Goal: Check status: Verify the current state of an ongoing process or item

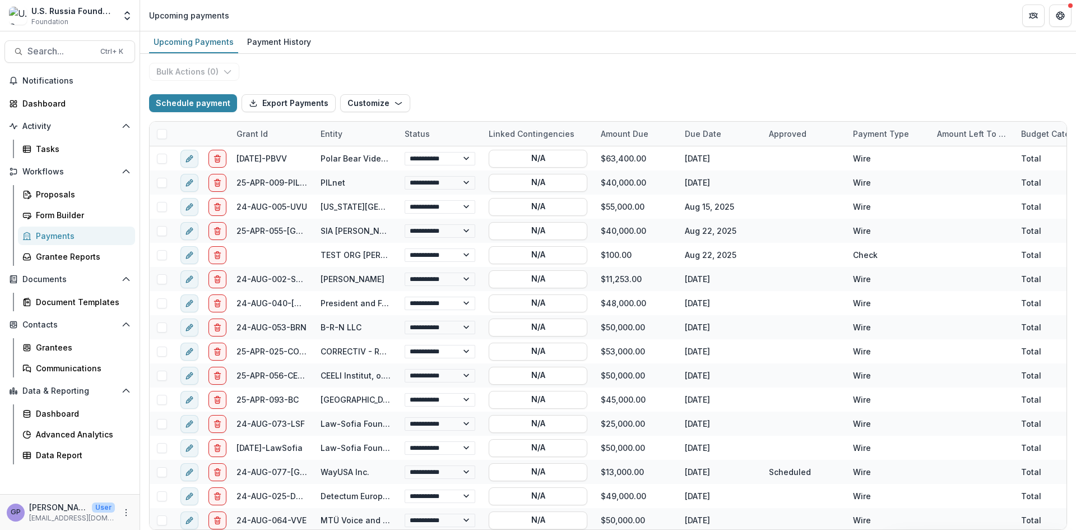
select select "******"
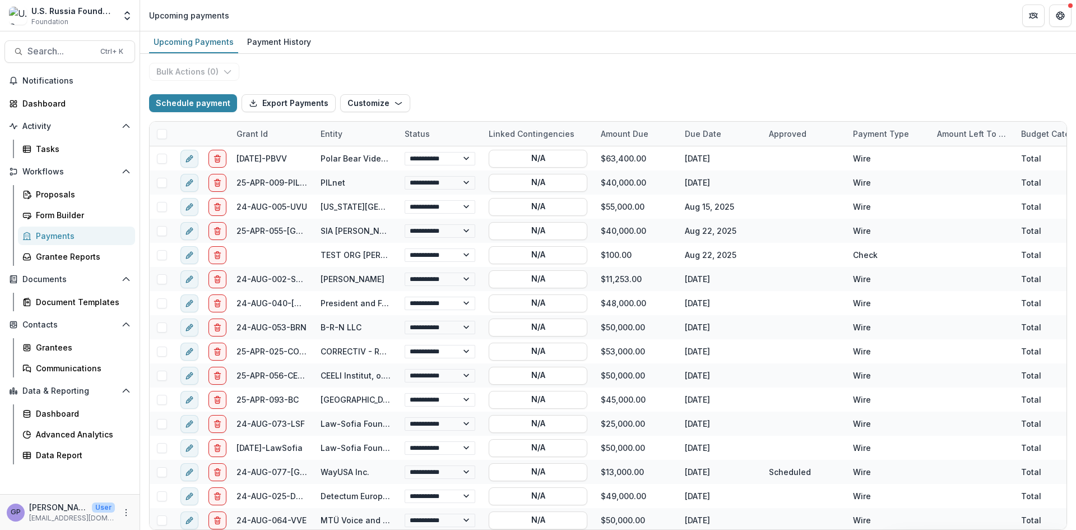
select select "******"
click at [50, 191] on div "Proposals" at bounding box center [81, 194] width 90 height 12
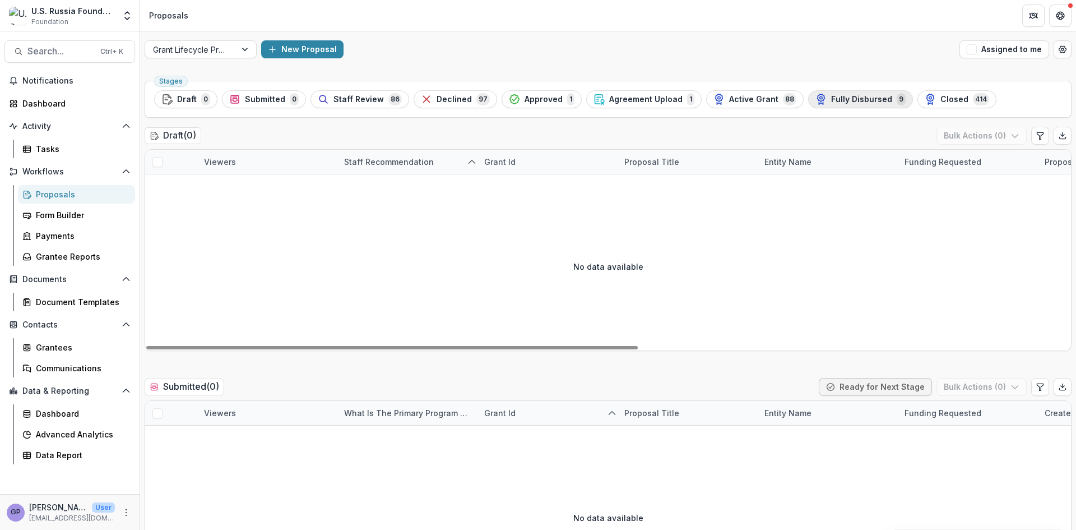
click at [857, 98] on span "Fully Disbursed" at bounding box center [861, 100] width 61 height 10
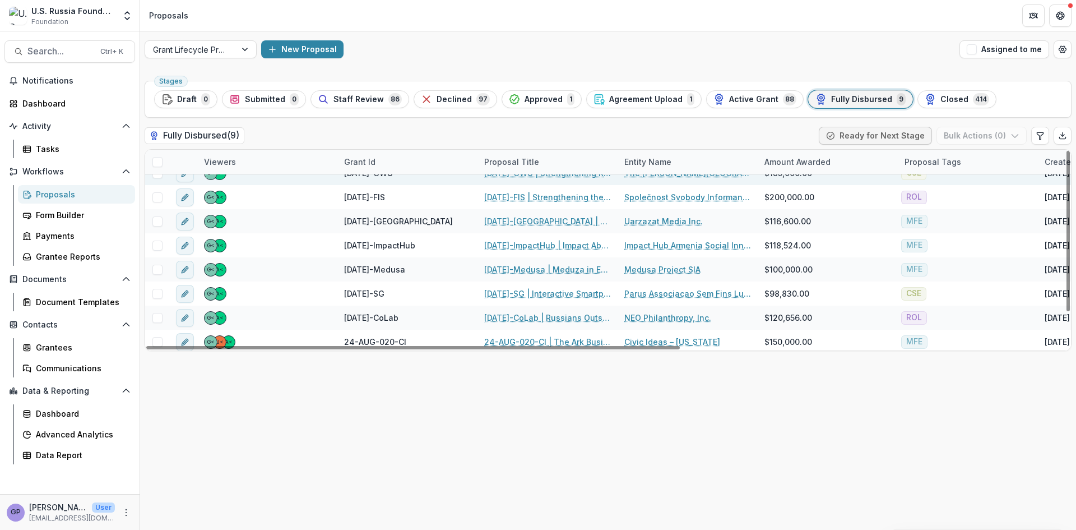
scroll to position [41, 0]
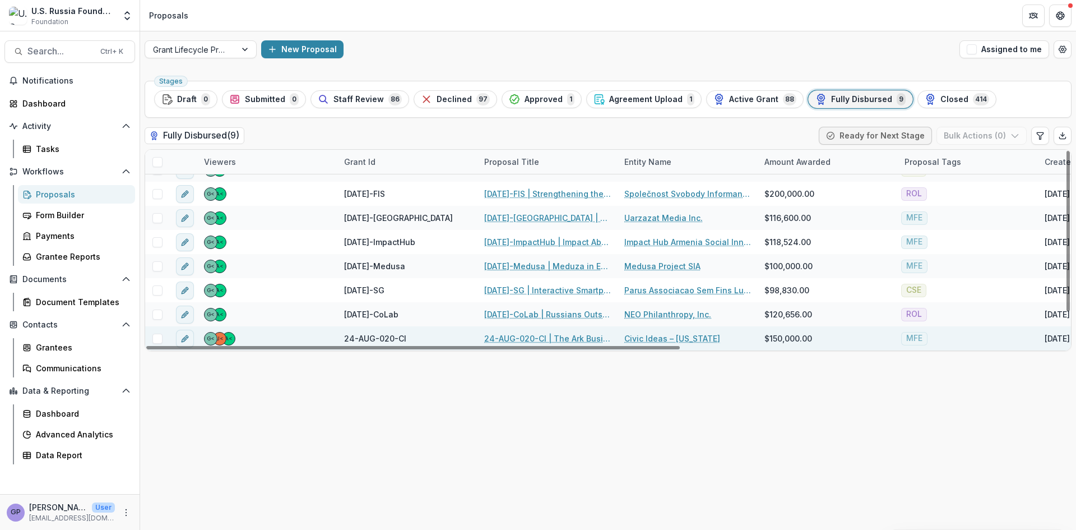
click at [522, 336] on link "24-AUG-020-CI | The Ark Business Association" at bounding box center [547, 338] width 127 height 12
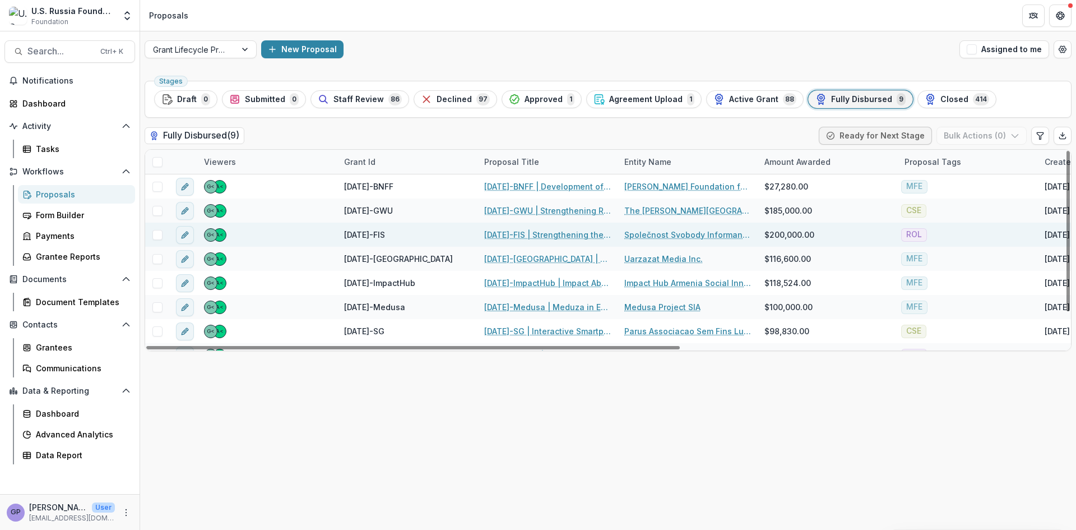
click at [535, 230] on link "22-AUG-35-FIS | Strengthening the Independence of the Bar 22-AUG-35-FIS" at bounding box center [547, 235] width 127 height 12
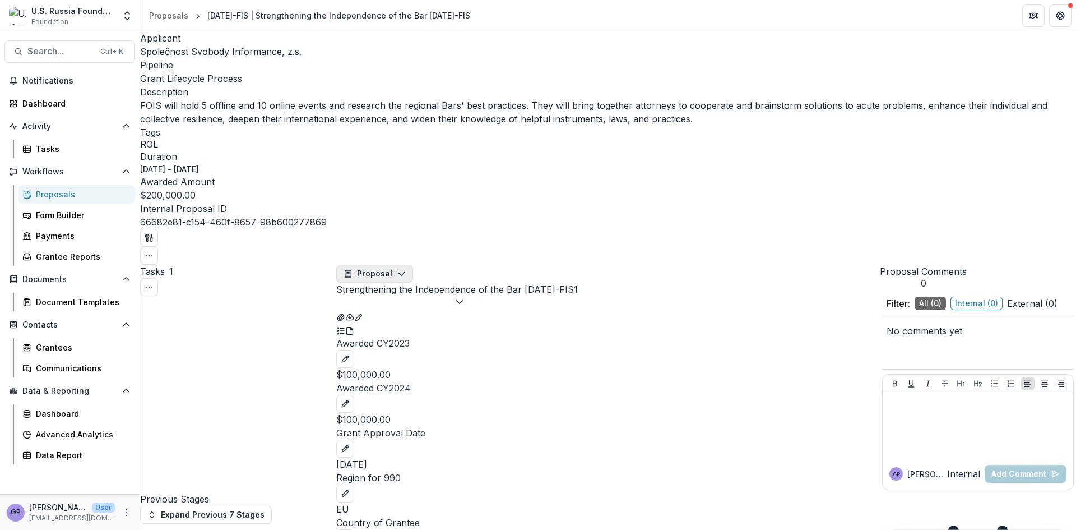
click at [398, 265] on button "Proposal" at bounding box center [374, 274] width 77 height 18
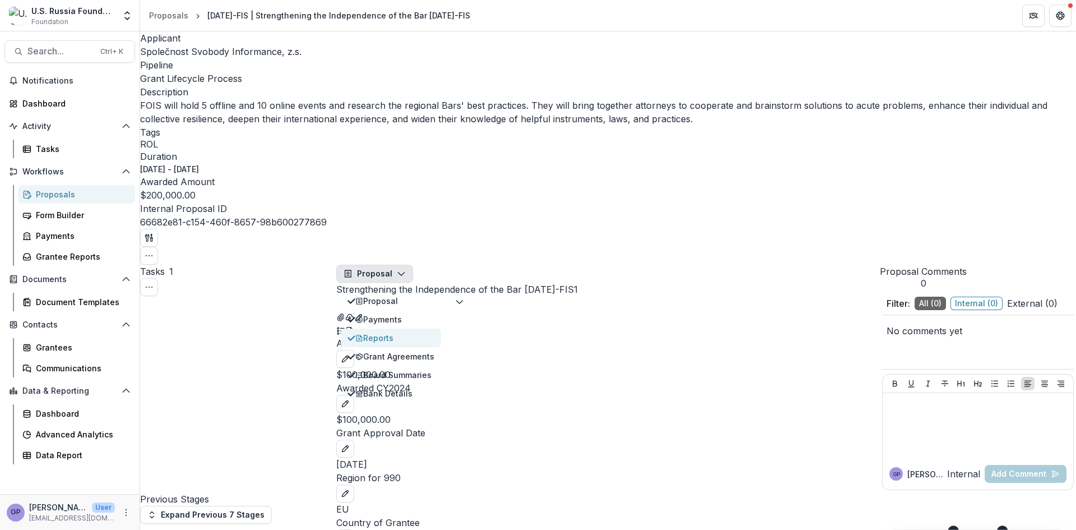
click at [393, 332] on div "Reports" at bounding box center [394, 338] width 79 height 12
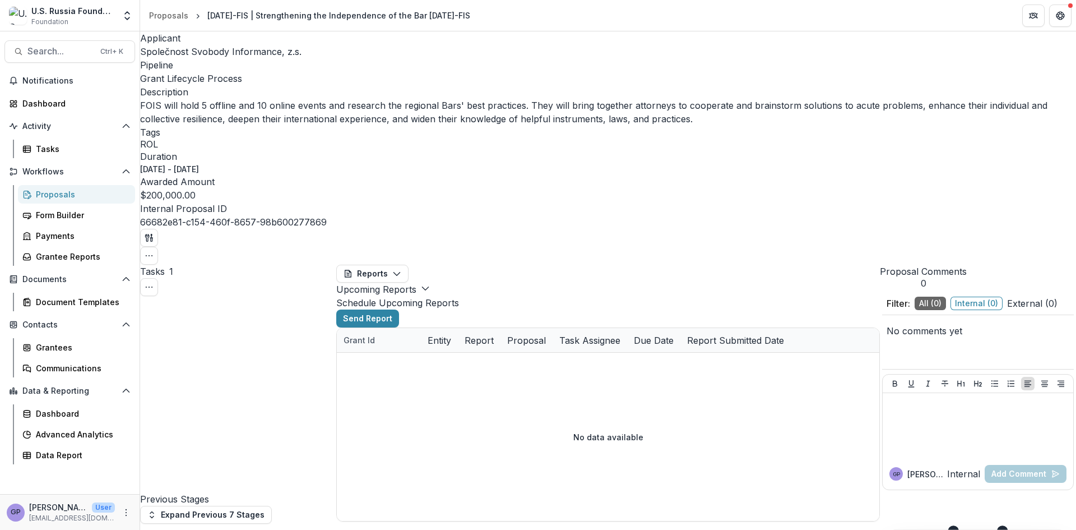
click at [430, 284] on icon "button" at bounding box center [425, 288] width 9 height 9
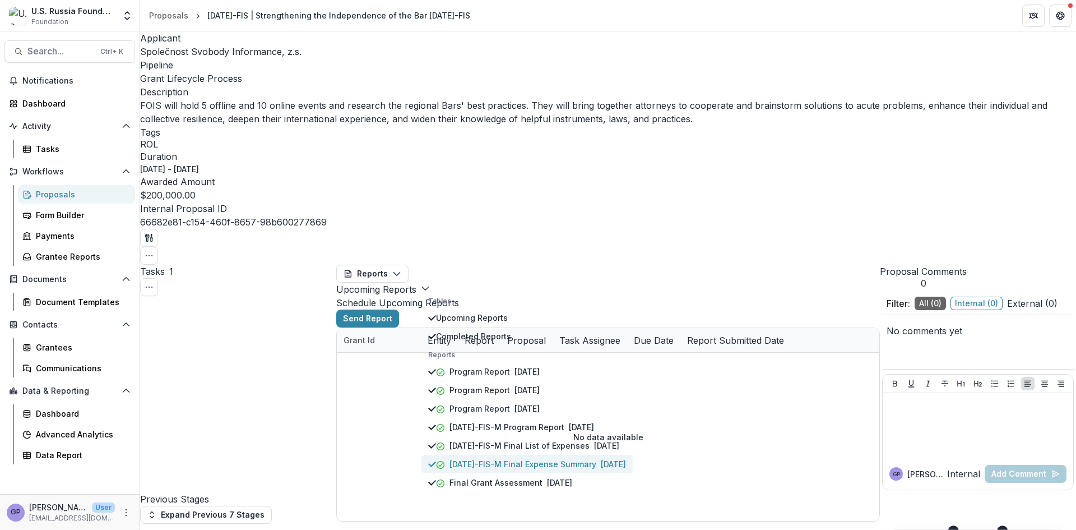
click at [523, 458] on p "22-AUG-35-FIS-M Final Expense Summary" at bounding box center [522, 464] width 147 height 12
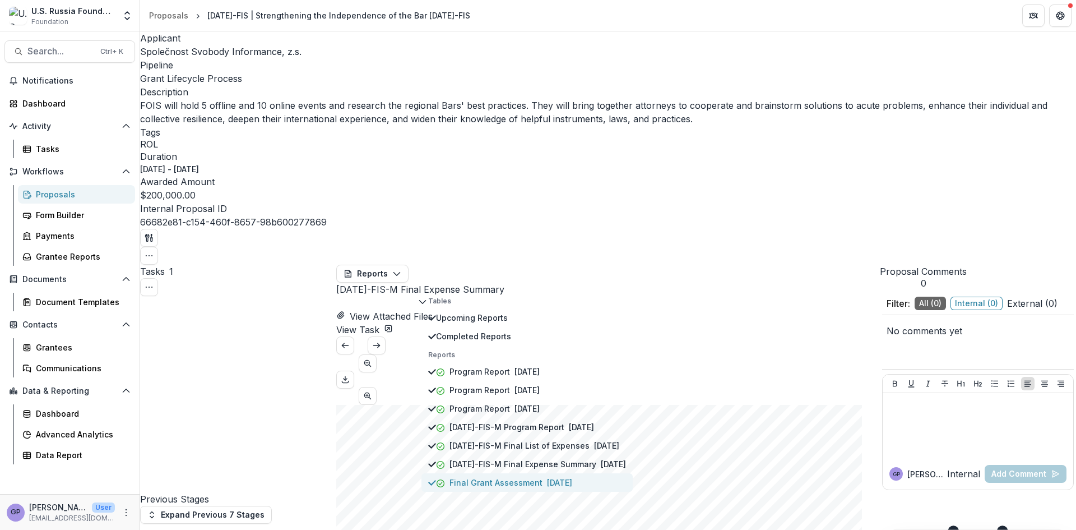
click at [500, 476] on p "Final Grant Assessment" at bounding box center [495, 482] width 93 height 12
click at [393, 324] on link "View Task" at bounding box center [364, 329] width 57 height 11
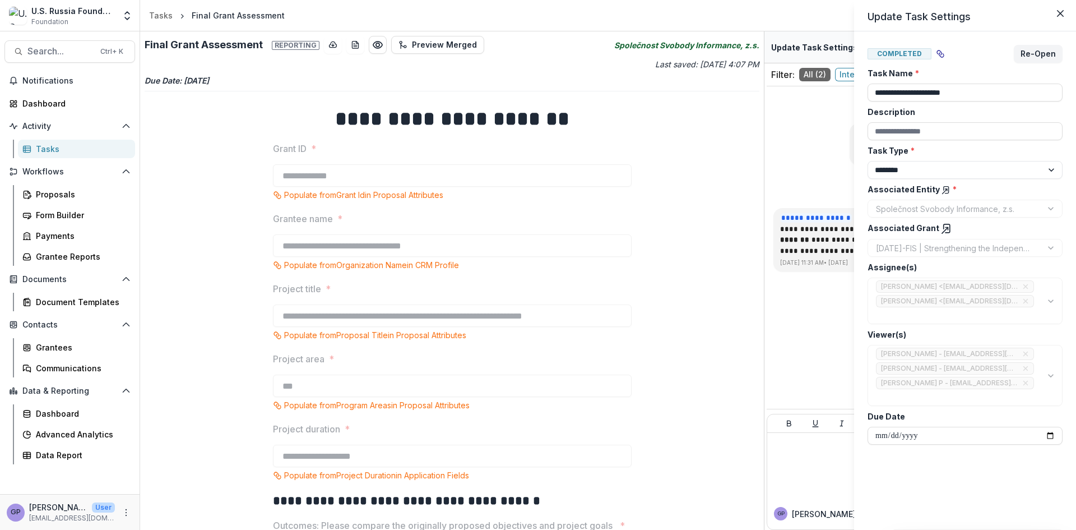
click at [810, 318] on div "**********" at bounding box center [538, 265] width 1076 height 530
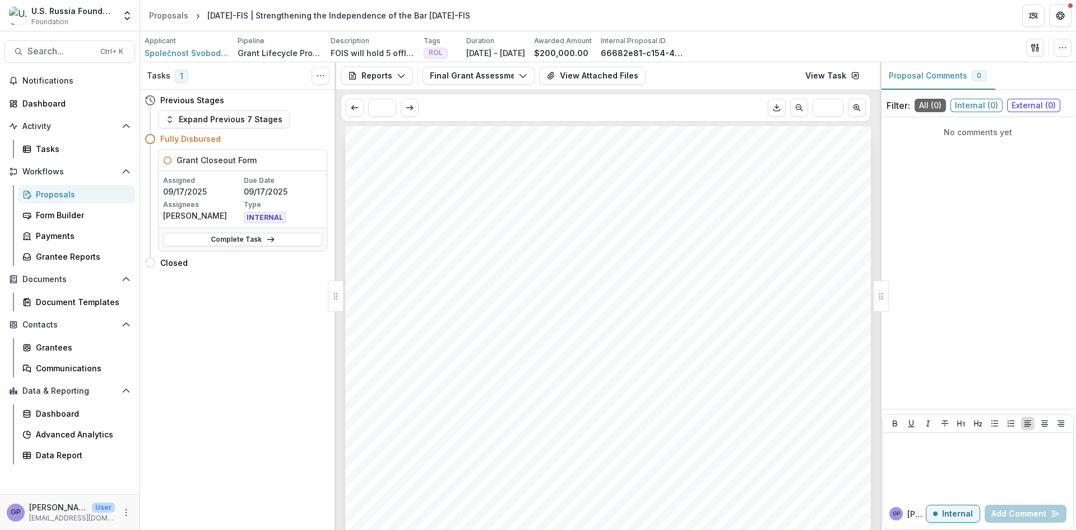
click at [52, 191] on div "Proposals" at bounding box center [81, 194] width 90 height 12
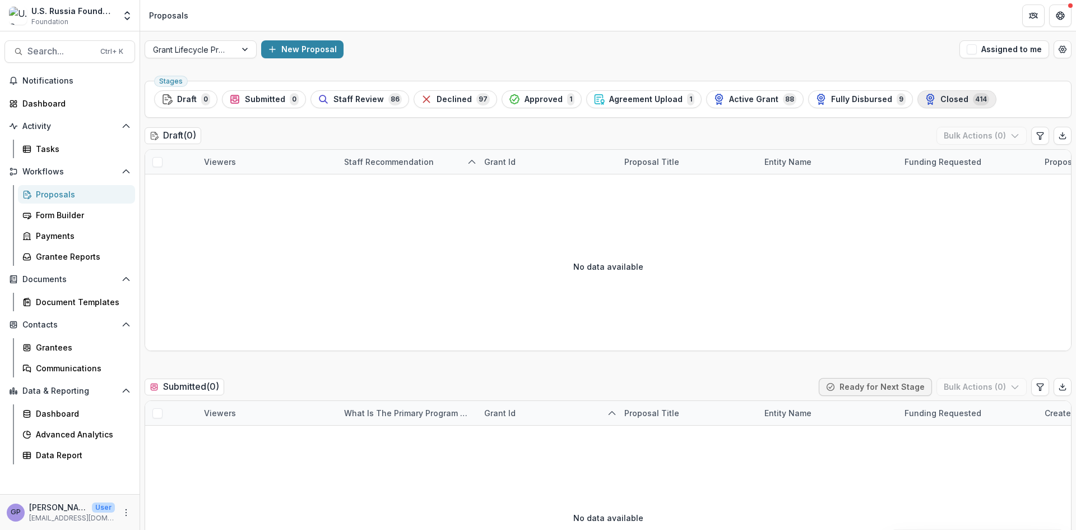
click at [940, 98] on span "Closed" at bounding box center [954, 100] width 28 height 10
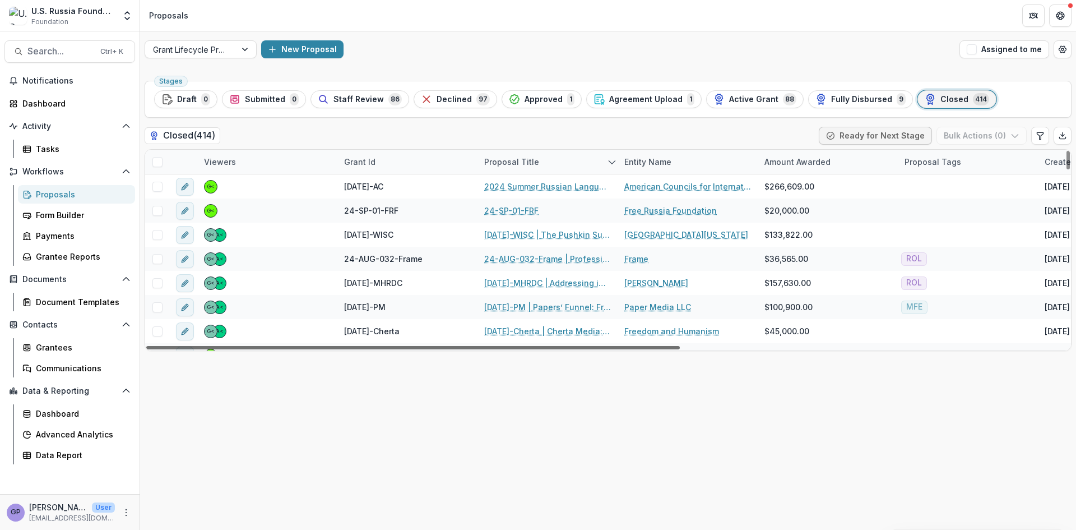
drag, startPoint x: 628, startPoint y: 348, endPoint x: 444, endPoint y: 358, distance: 184.1
click at [444, 349] on div at bounding box center [413, 347] width 534 height 3
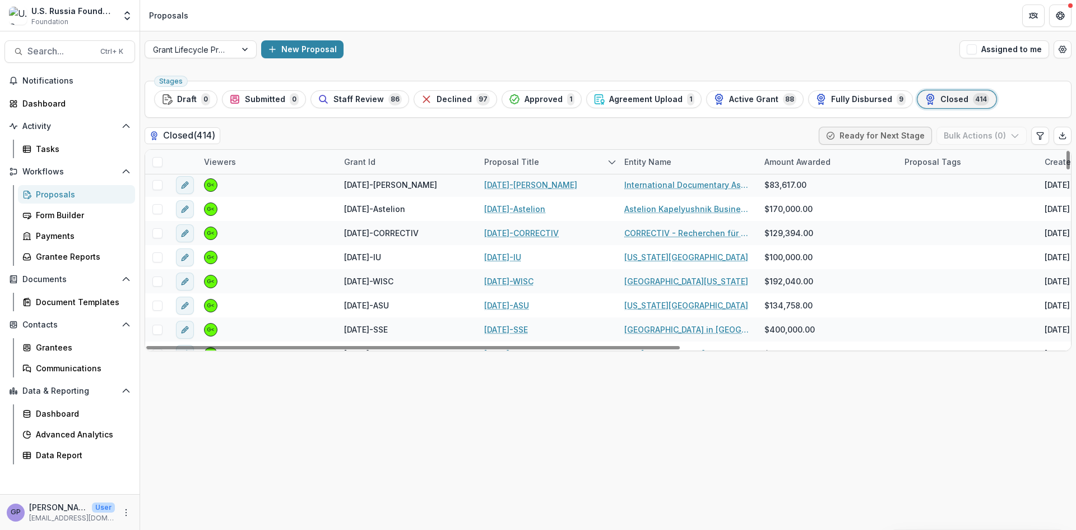
scroll to position [392, 0]
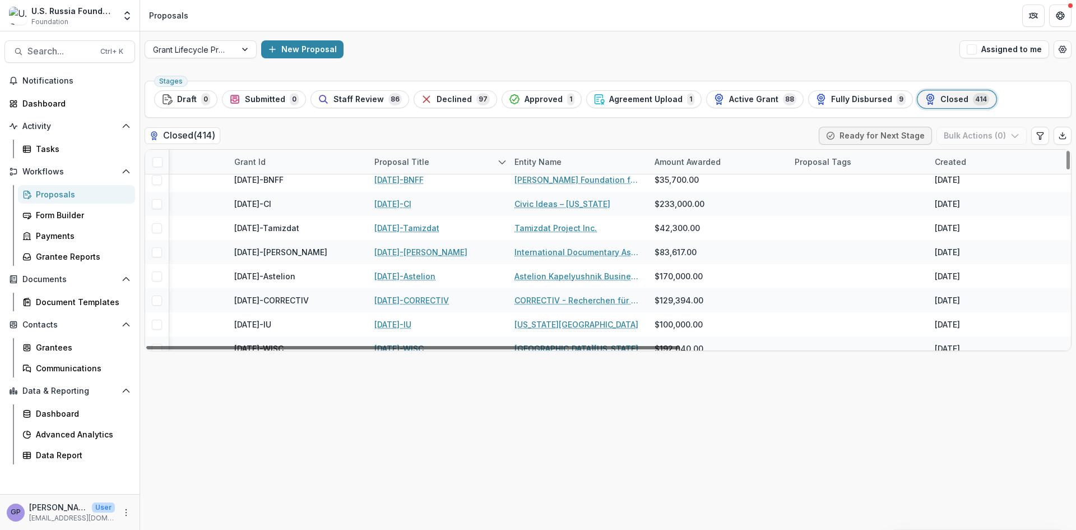
drag, startPoint x: 535, startPoint y: 347, endPoint x: 598, endPoint y: 351, distance: 63.4
click at [598, 349] on div at bounding box center [413, 347] width 534 height 3
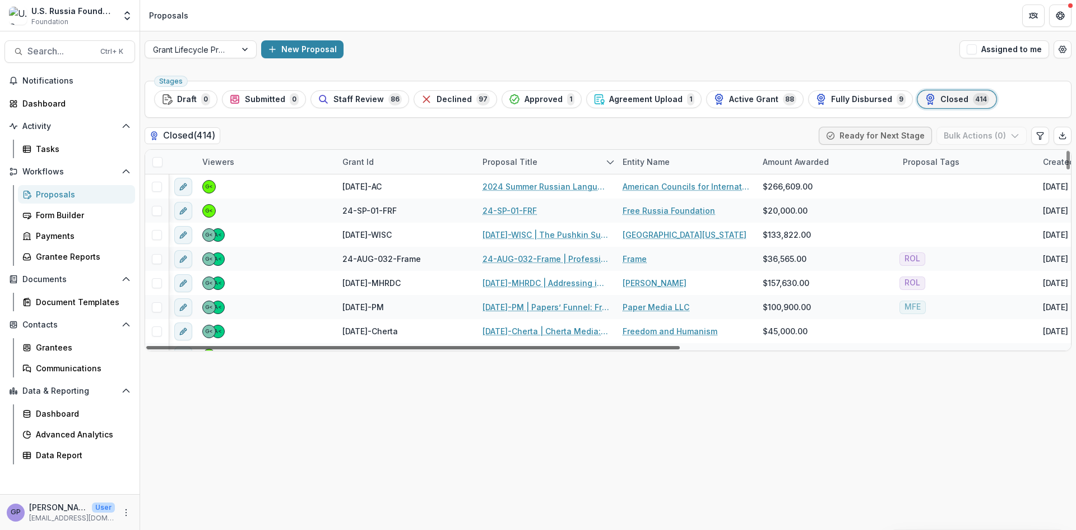
scroll to position [0, 0]
drag, startPoint x: 559, startPoint y: 346, endPoint x: 486, endPoint y: 342, distance: 73.5
click at [486, 346] on div at bounding box center [413, 347] width 534 height 3
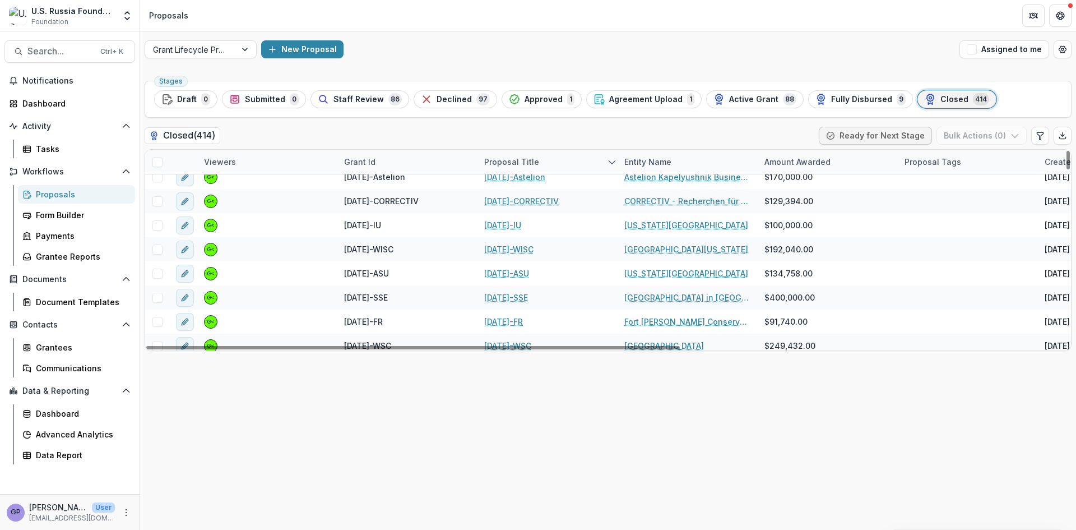
scroll to position [486, 0]
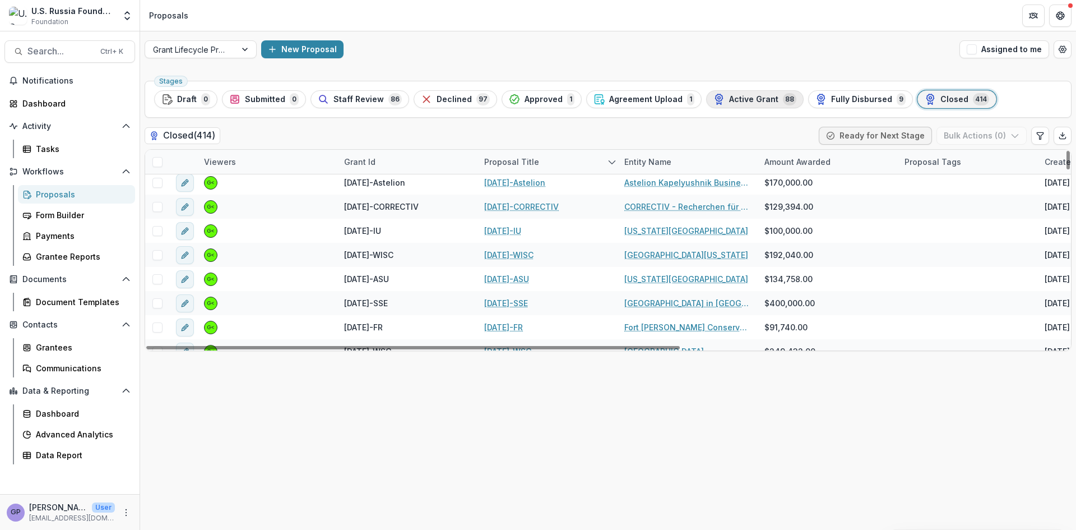
click at [752, 98] on span "Active Grant" at bounding box center [753, 100] width 49 height 10
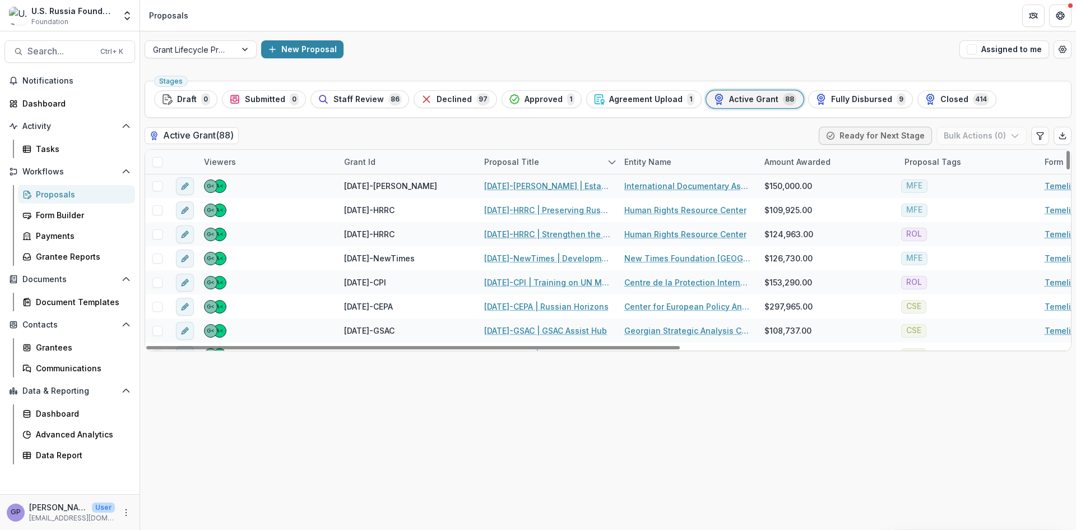
scroll to position [1363, 0]
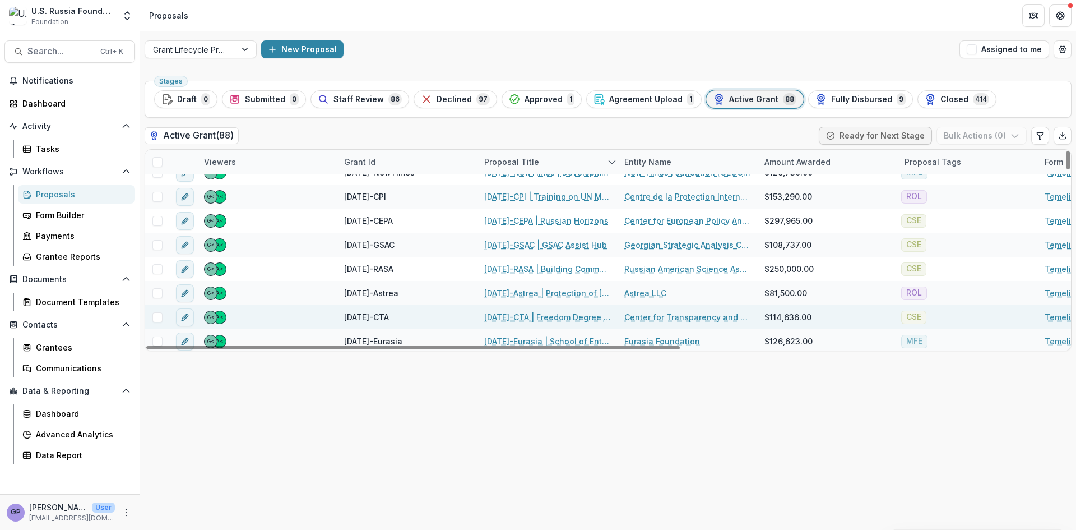
click at [536, 317] on link "23-DEC-32-CTA | Freedom Degree Online Matching System" at bounding box center [547, 317] width 127 height 12
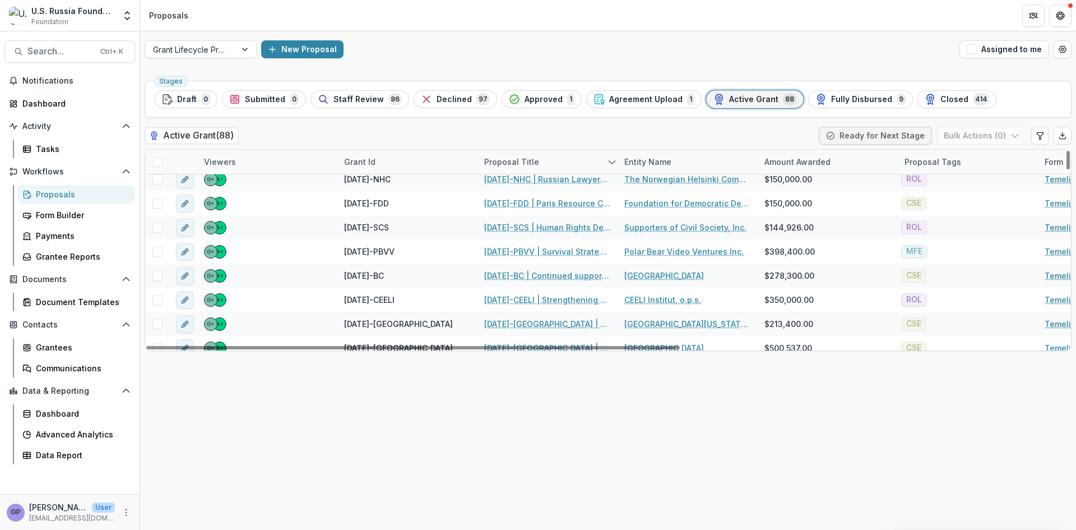
scroll to position [1737, 0]
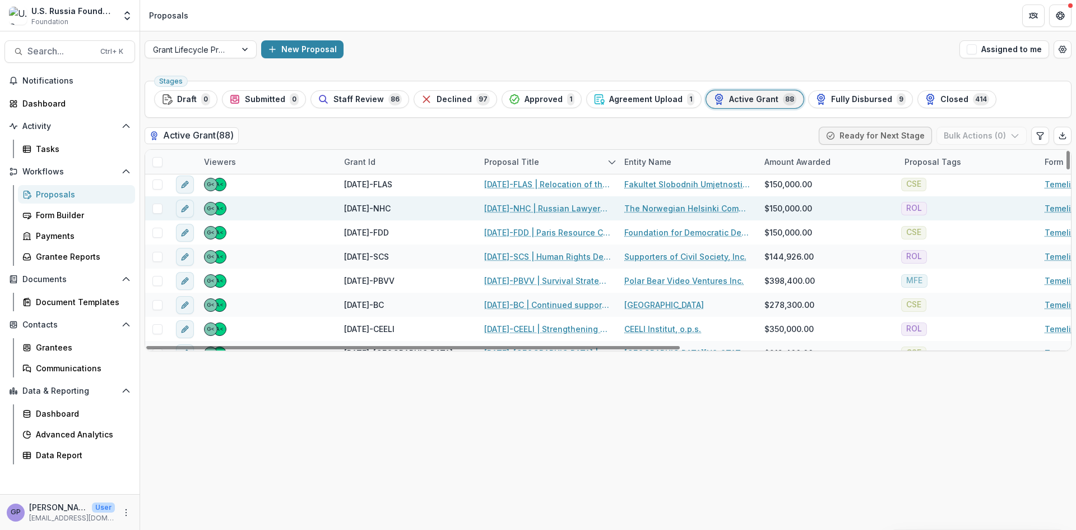
click at [531, 207] on link "[DATE]-NHC | Russian Lawyers against Lawfare, Impunity, and for Strengthening o…" at bounding box center [547, 208] width 127 height 12
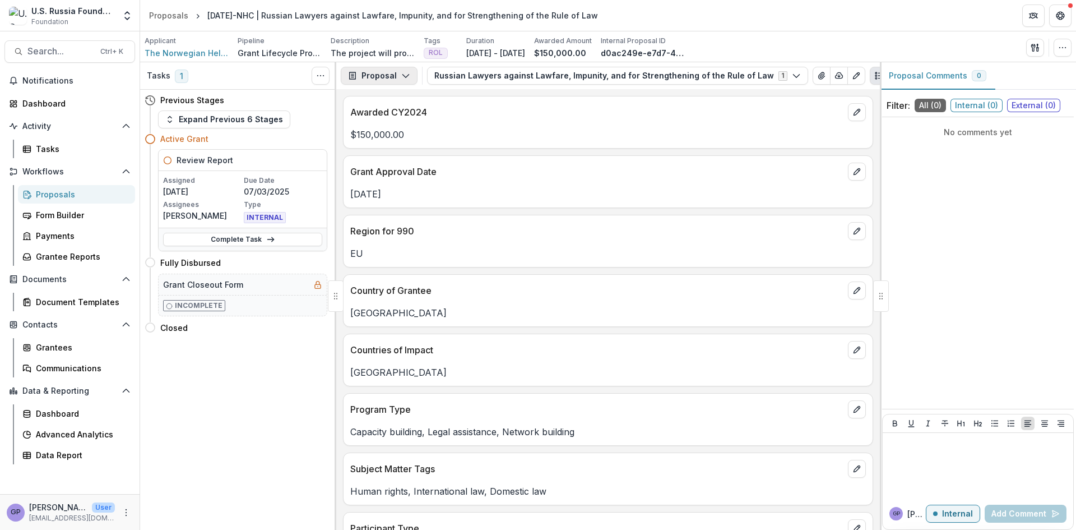
click at [407, 71] on button "Proposal" at bounding box center [379, 76] width 77 height 18
click at [400, 136] on div "Reports" at bounding box center [414, 138] width 103 height 12
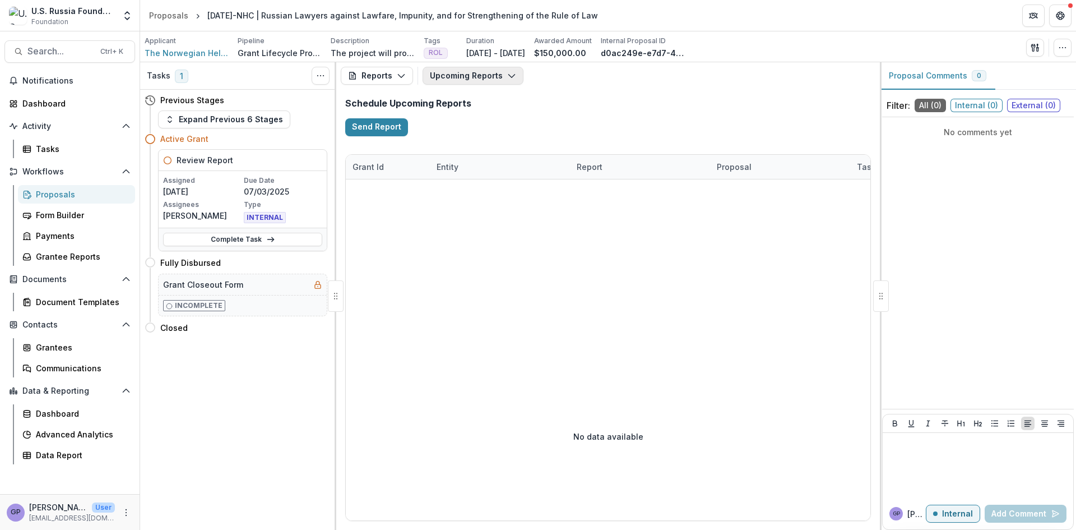
click at [510, 75] on icon "button" at bounding box center [511, 75] width 9 height 9
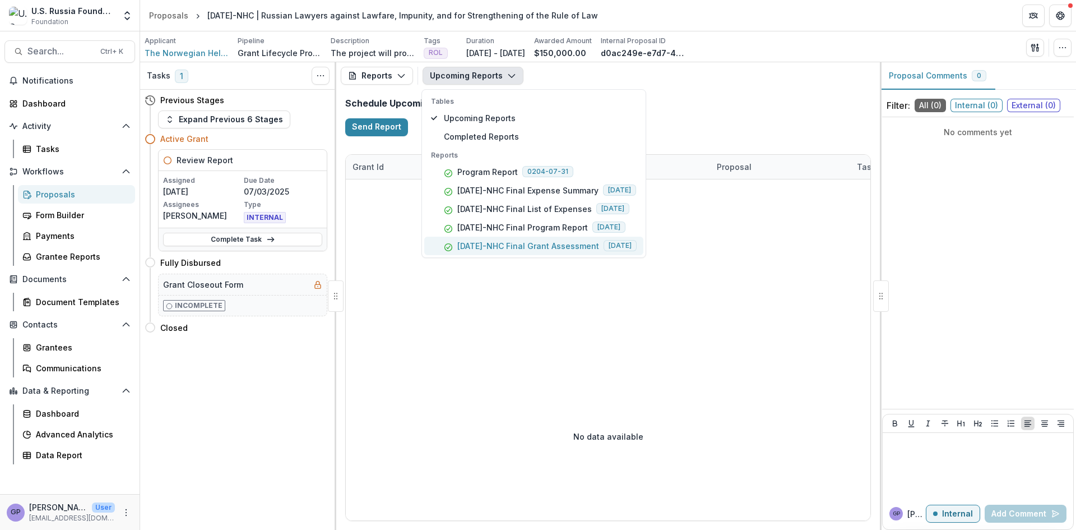
click at [510, 245] on p "[DATE]-NHC Final Grant Assessment" at bounding box center [528, 246] width 142 height 12
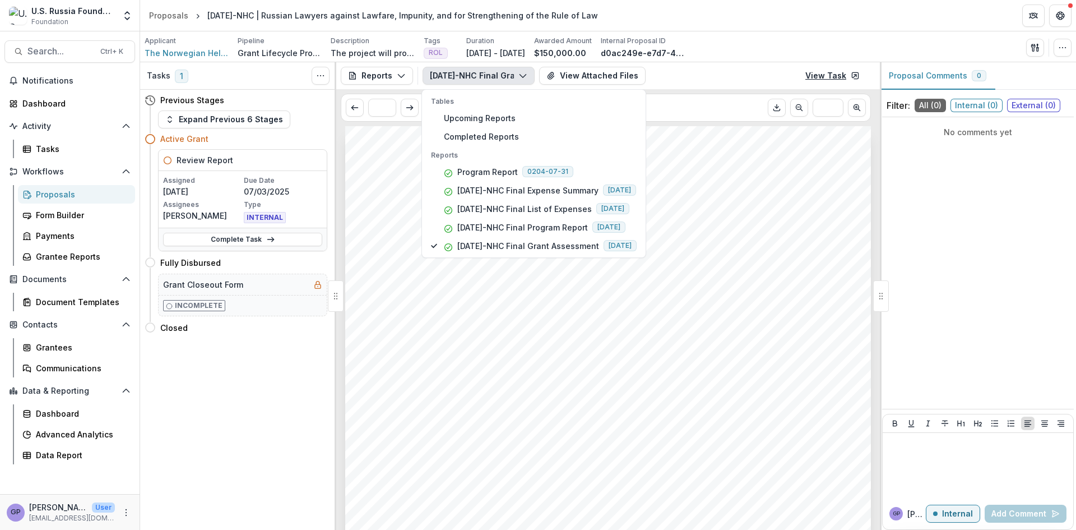
click at [832, 72] on link "View Task" at bounding box center [833, 76] width 68 height 18
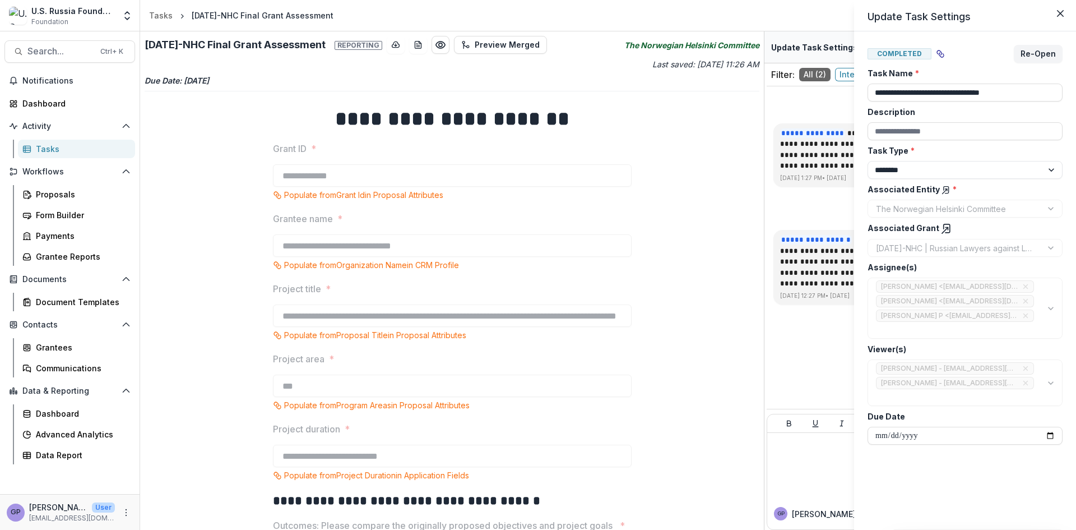
click at [812, 352] on div "**********" at bounding box center [538, 265] width 1076 height 530
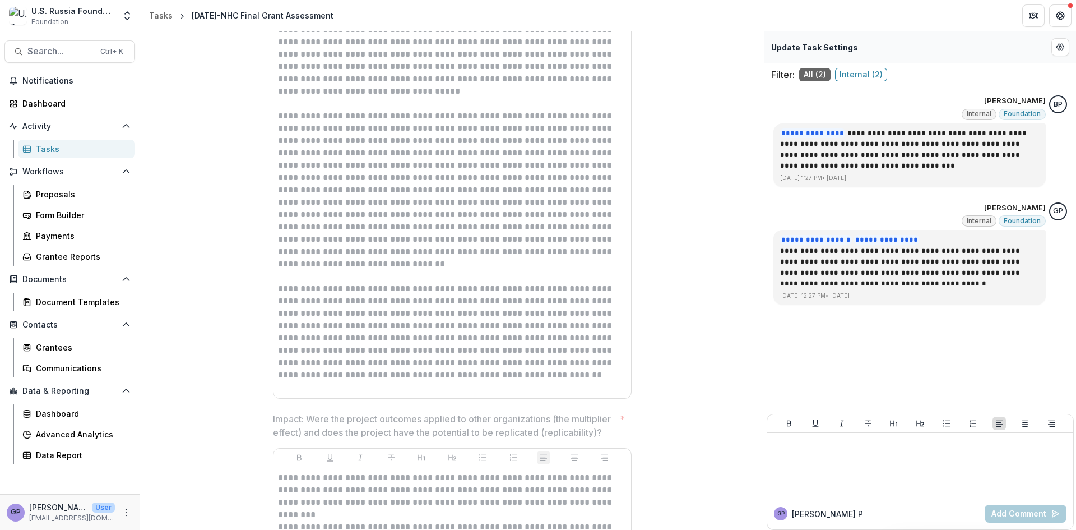
scroll to position [687, 0]
